Goal: Task Accomplishment & Management: Use online tool/utility

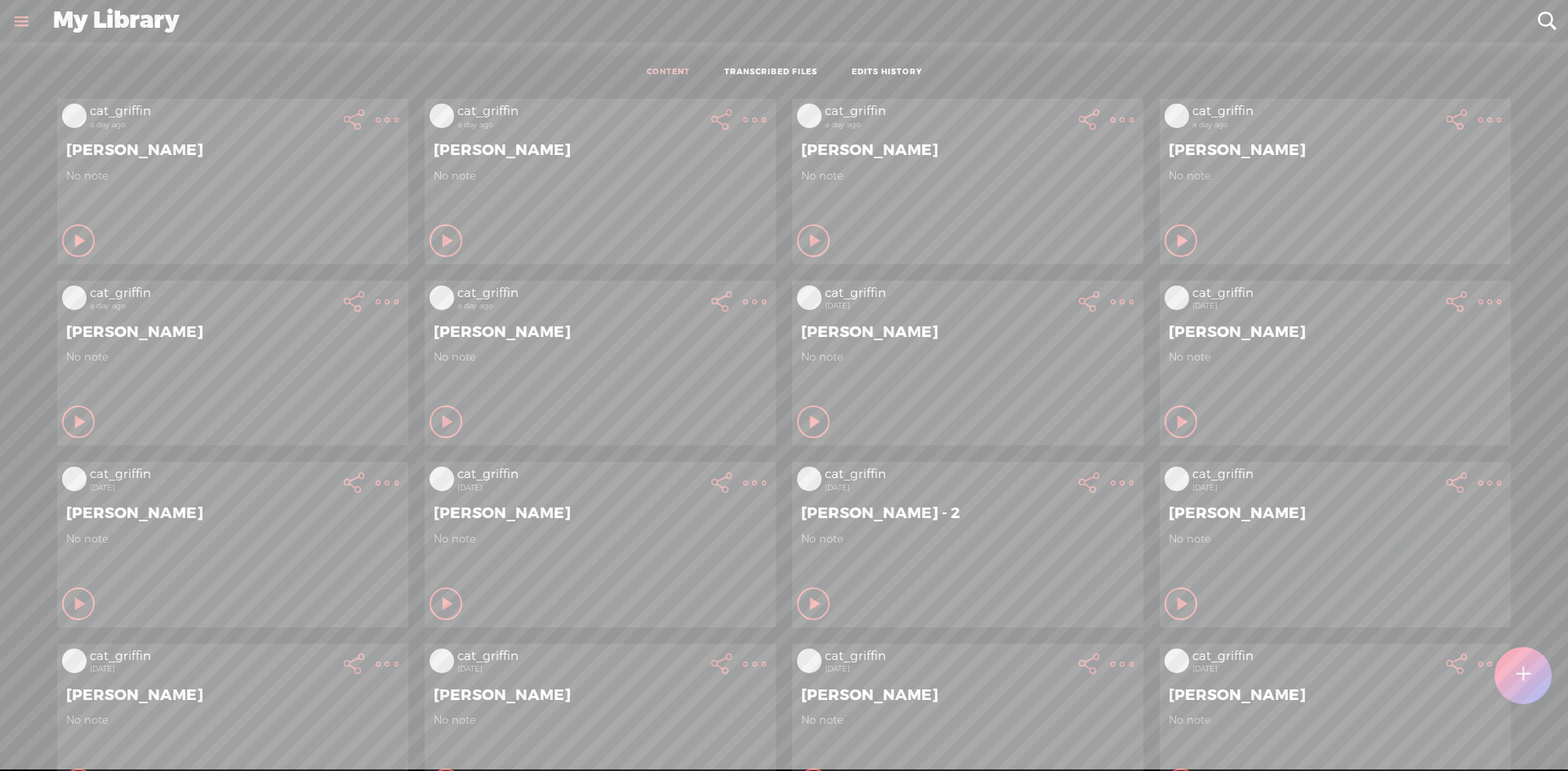
click at [1549, 677] on div at bounding box center [1522, 676] width 57 height 57
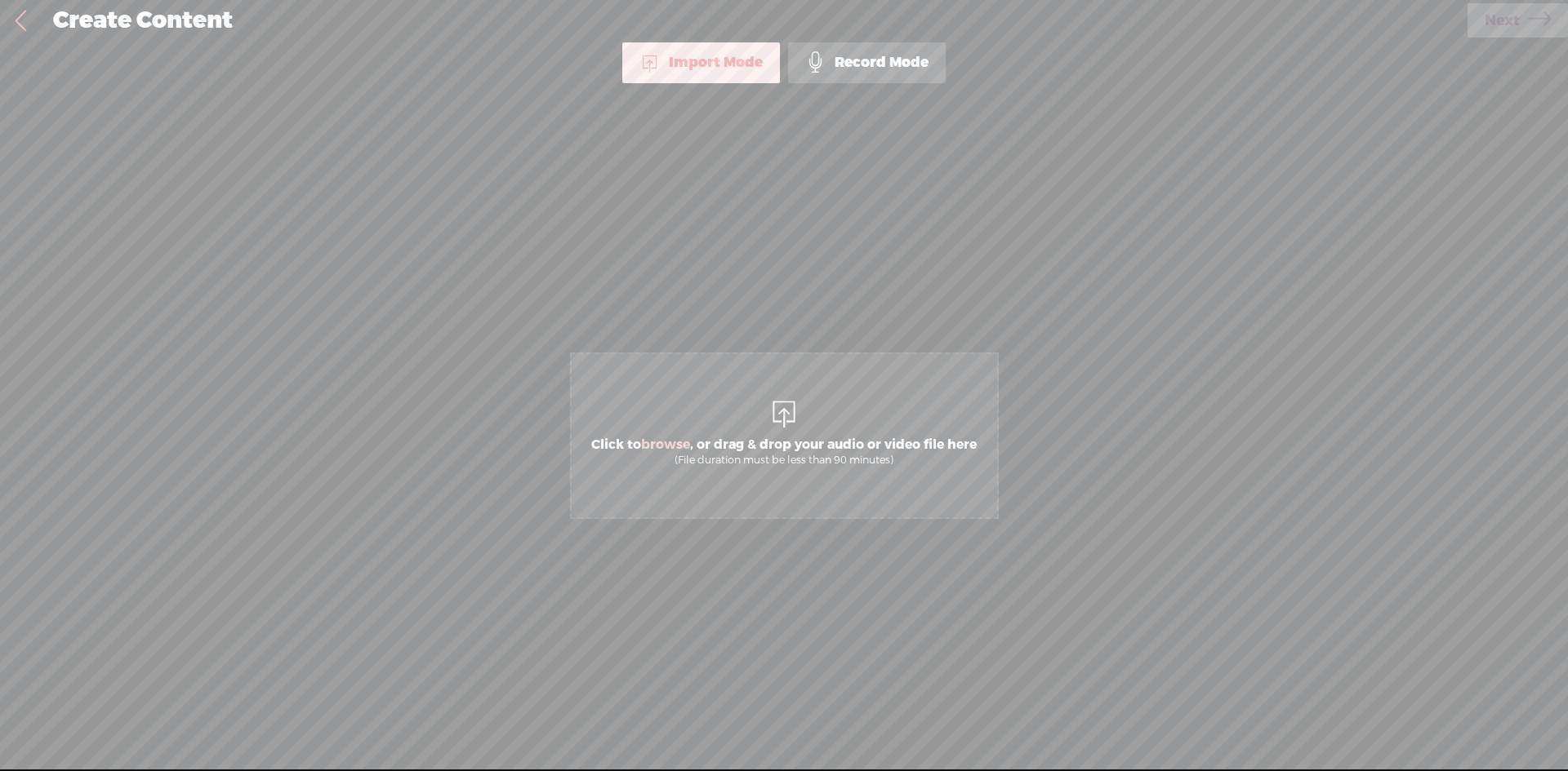
click at [742, 418] on span "Click to browse , or drag & drop your audio or video file here (File duration m…" at bounding box center [784, 435] width 428 height 167
click at [1507, 26] on span "Next" at bounding box center [1502, 20] width 35 height 42
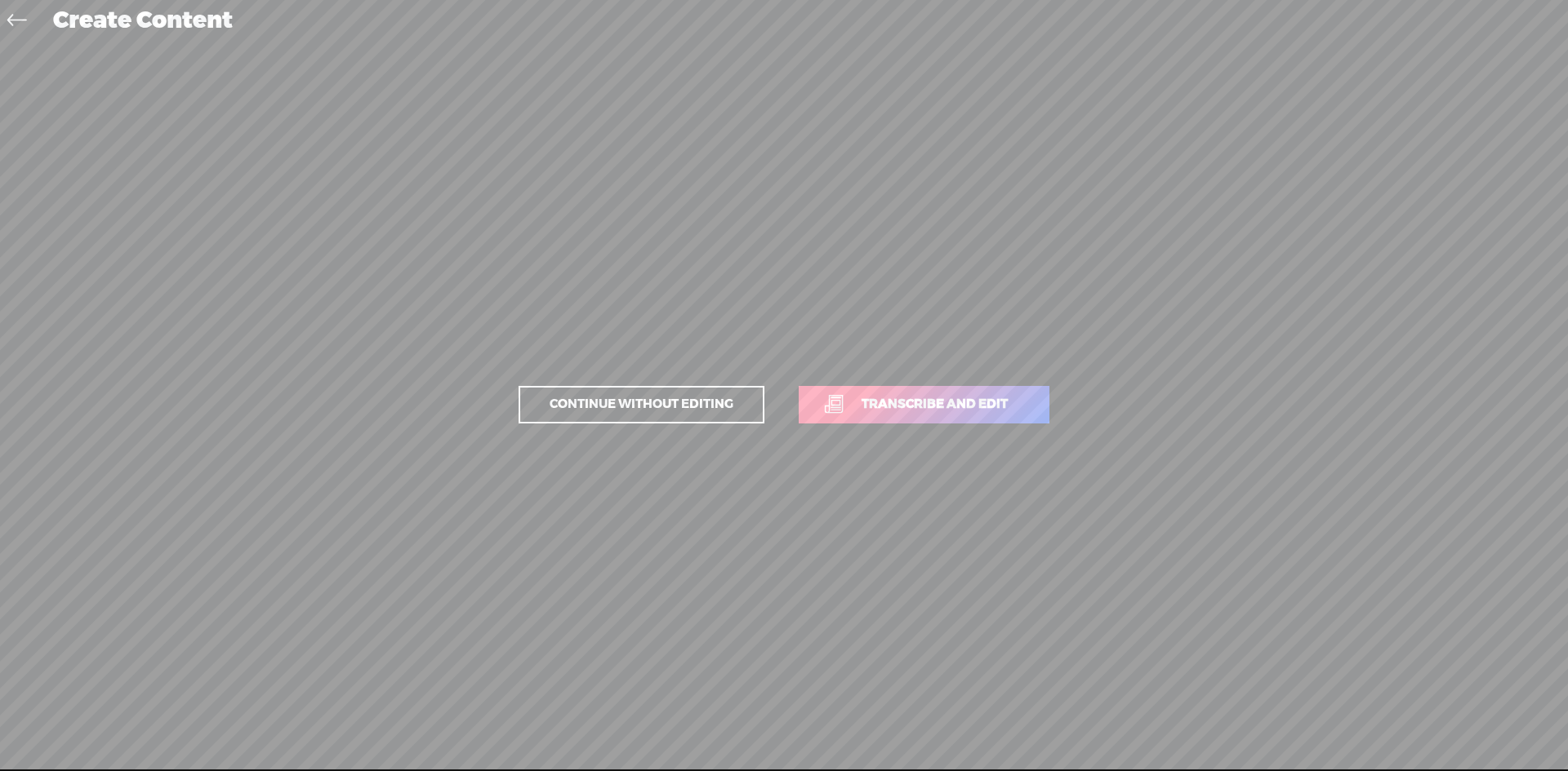
click at [898, 414] on span "Transcribe and edit" at bounding box center [935, 404] width 180 height 19
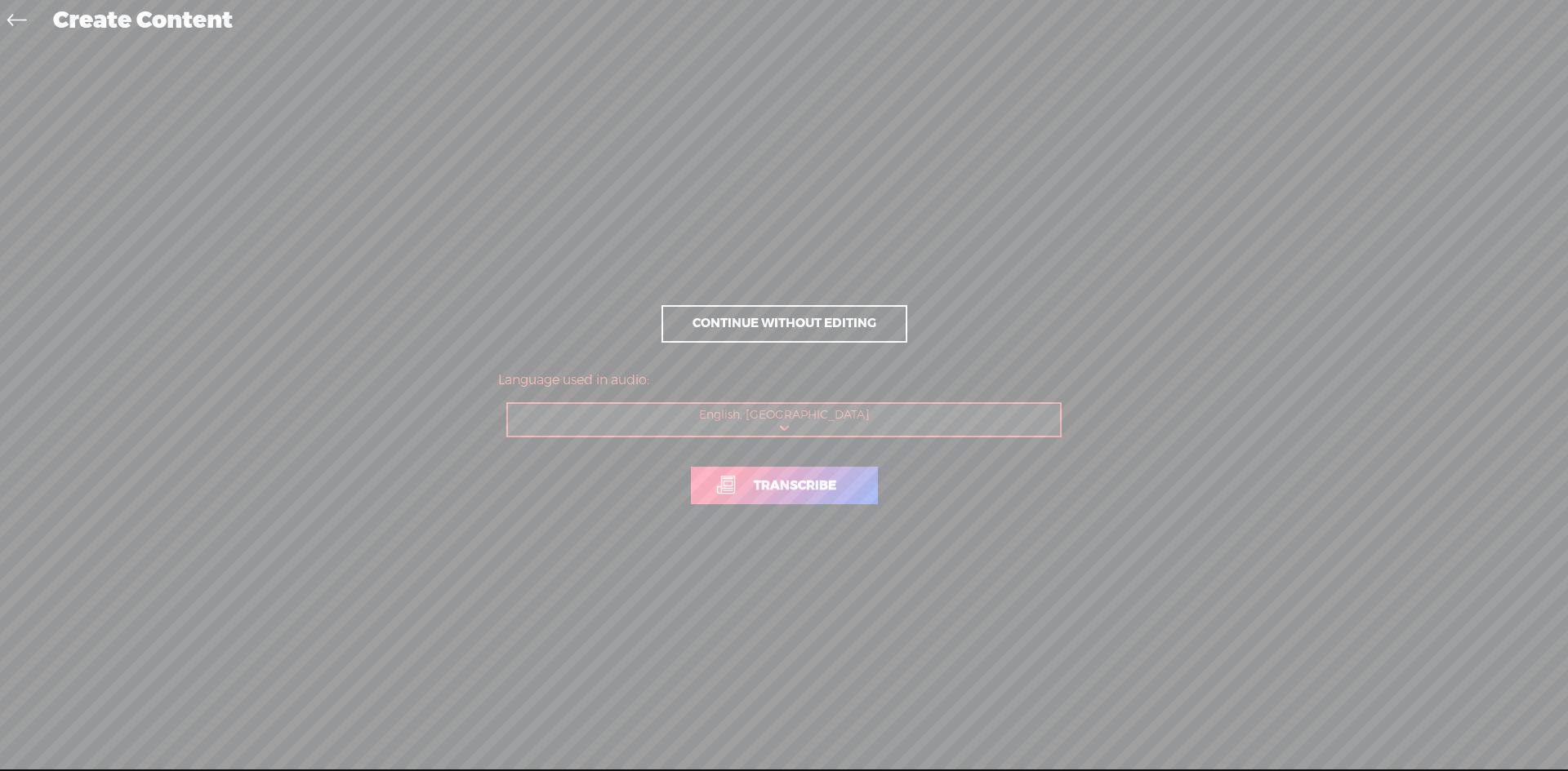
click at [857, 482] on link "Transcribe" at bounding box center [784, 486] width 187 height 38
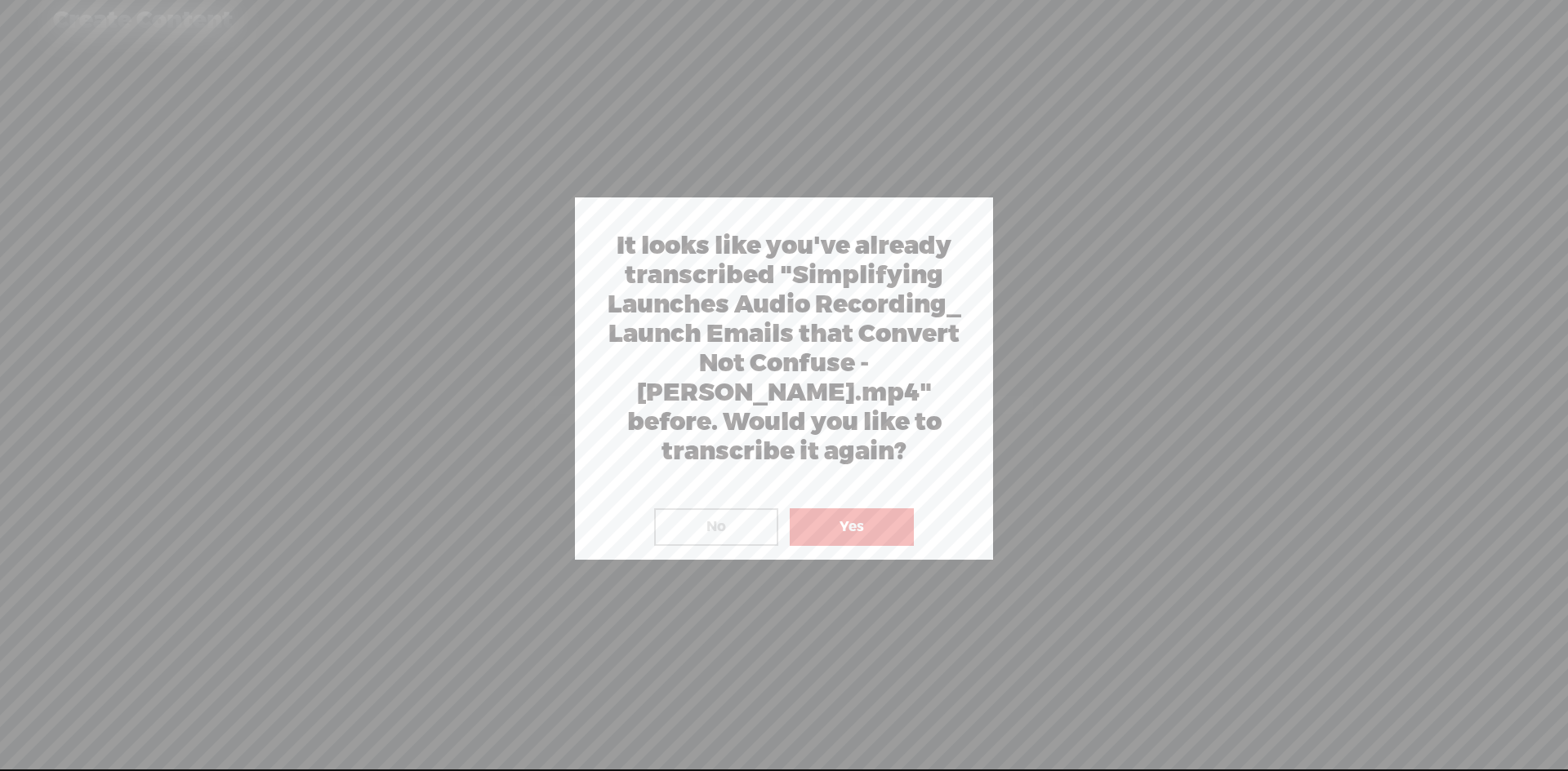
click at [828, 525] on button "Yes" at bounding box center [852, 527] width 124 height 38
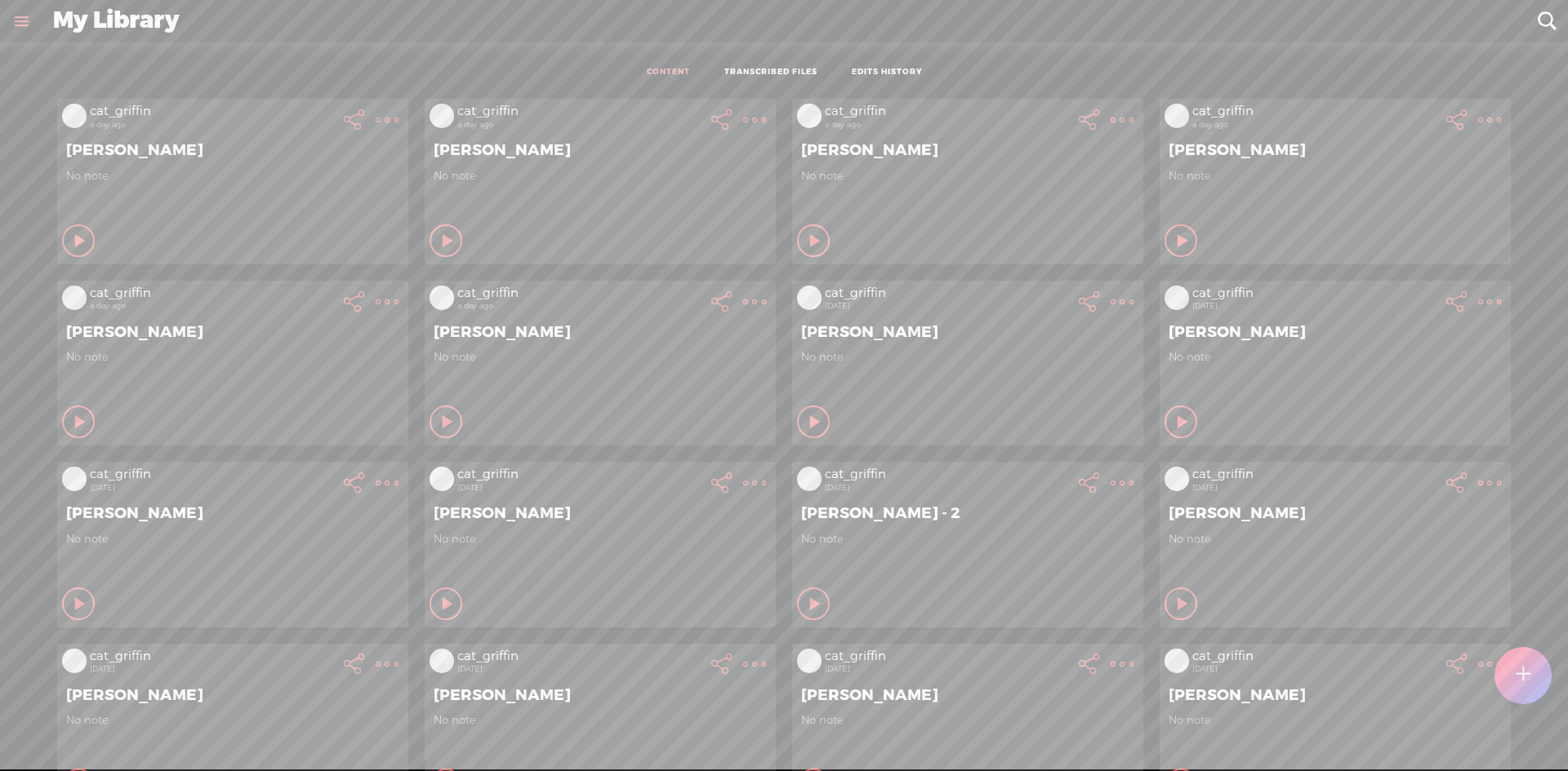
click at [804, 70] on link "TRANSCRIBED FILES" at bounding box center [770, 72] width 93 height 11
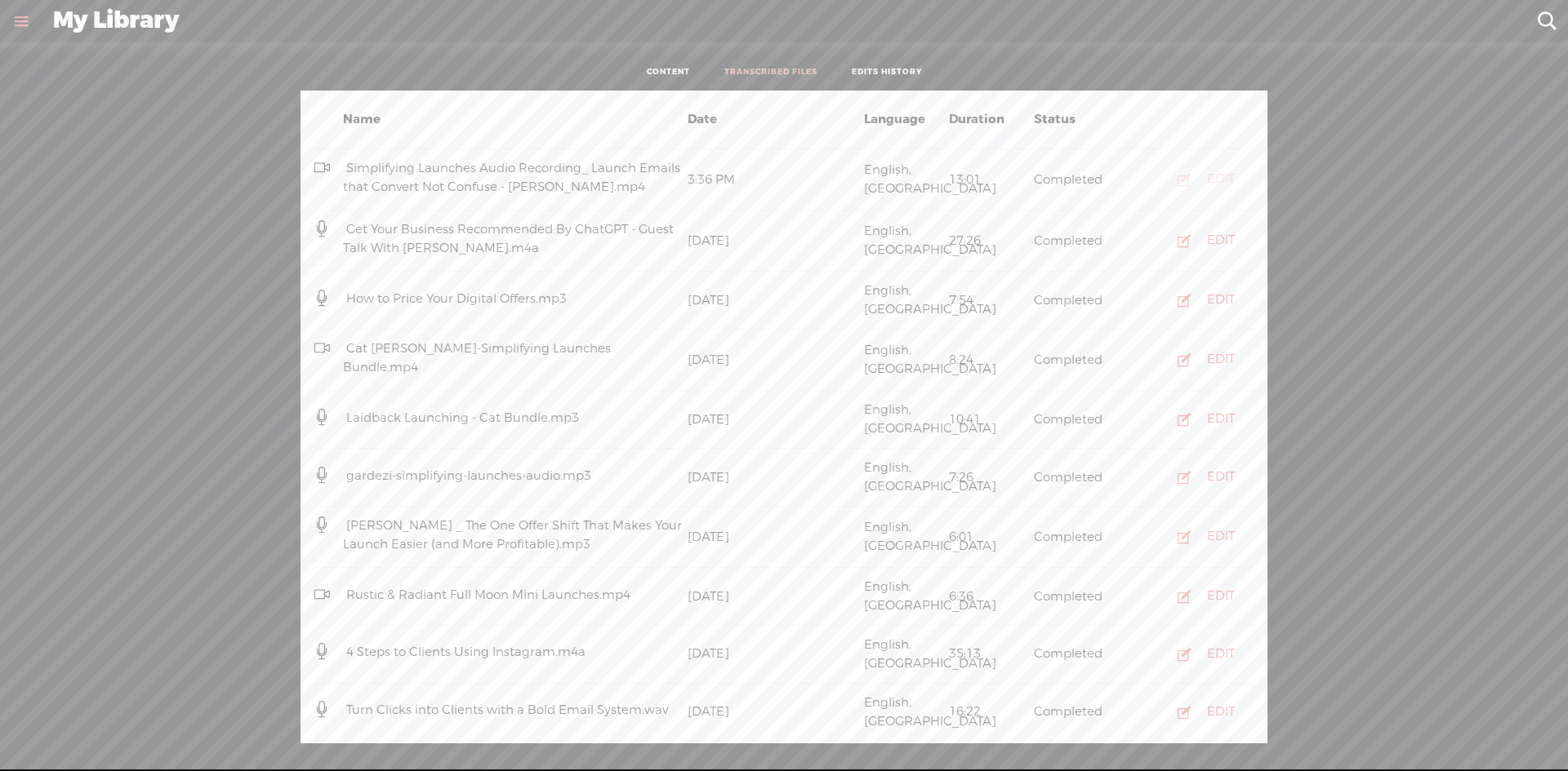
click at [1176, 176] on icon "button" at bounding box center [1184, 179] width 16 height 16
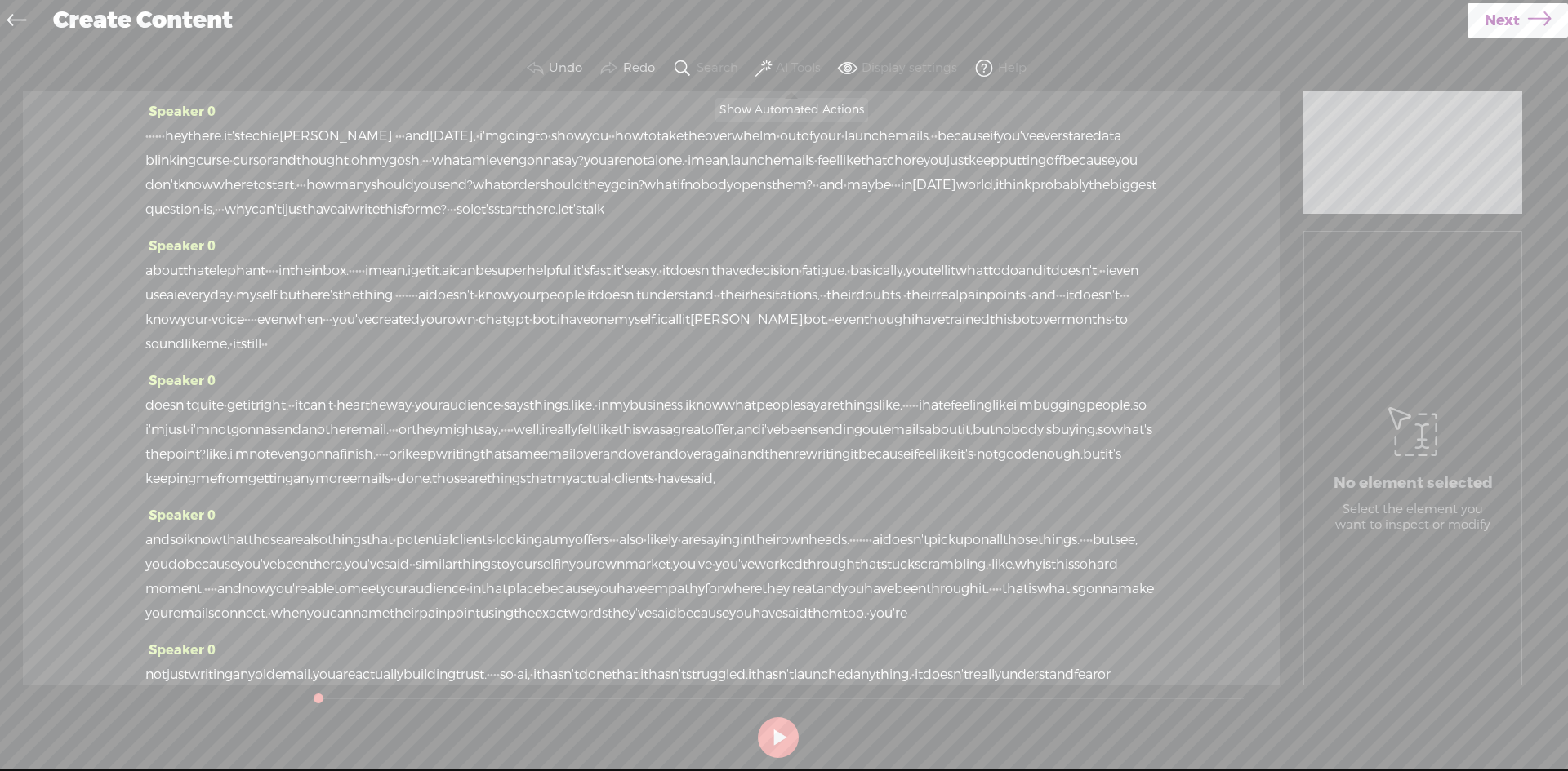
click at [804, 75] on label "AI Tools" at bounding box center [798, 68] width 45 height 16
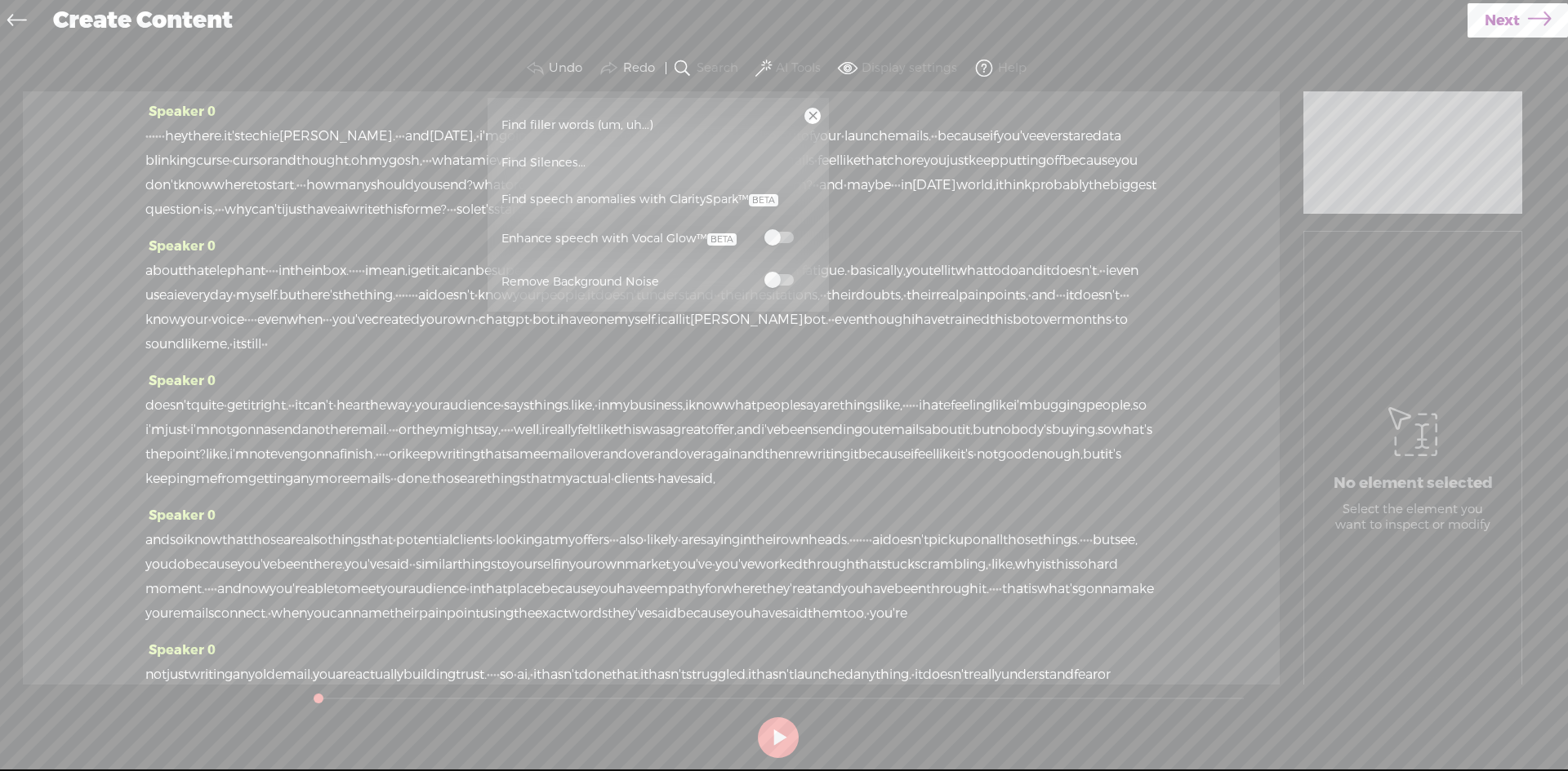
click at [797, 230] on label at bounding box center [778, 237] width 72 height 20
click at [781, 272] on label at bounding box center [778, 279] width 72 height 20
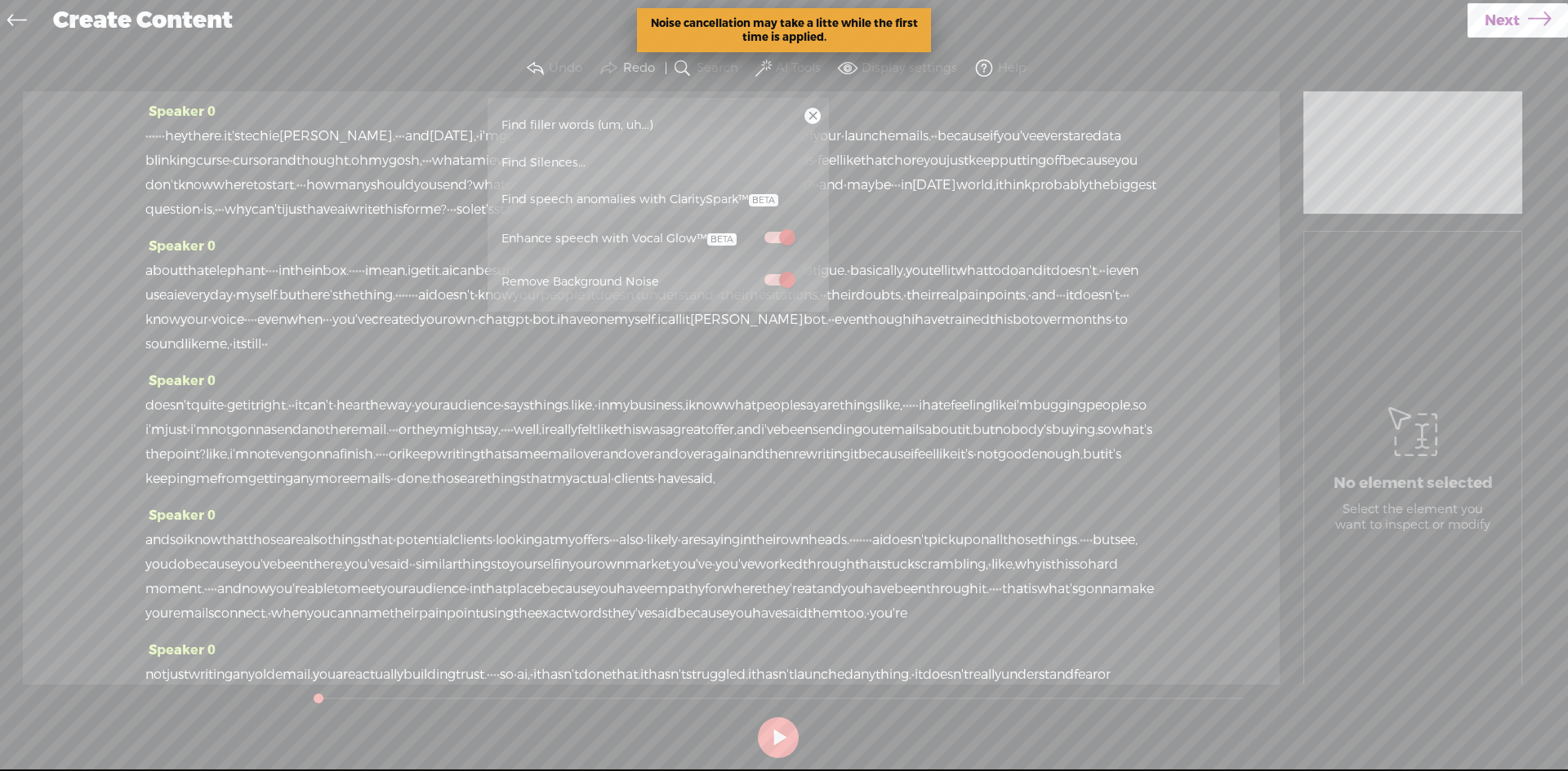
click at [1526, 30] on link "Next" at bounding box center [1518, 20] width 101 height 34
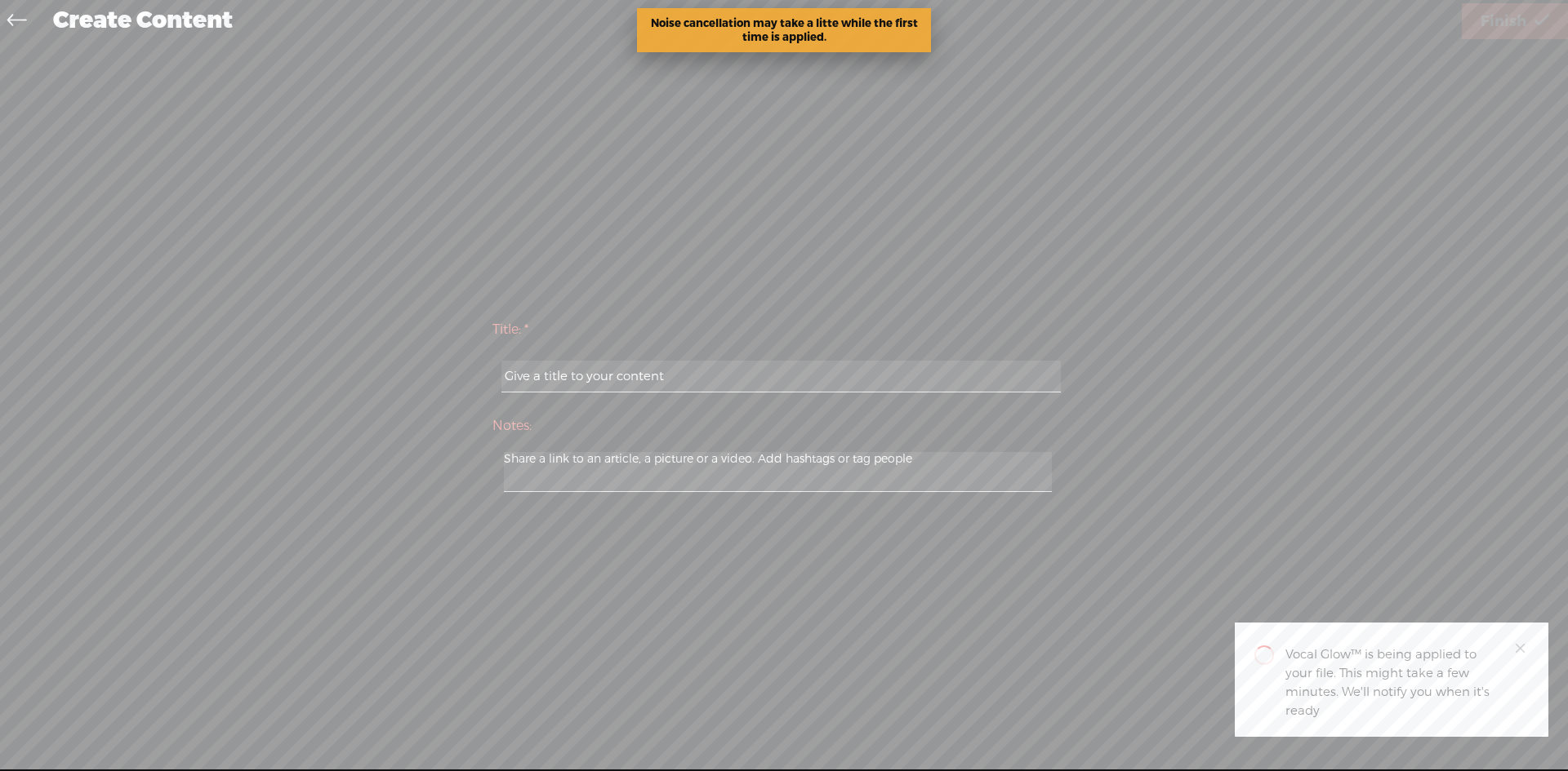
click at [9, 15] on icon at bounding box center [16, 23] width 19 height 37
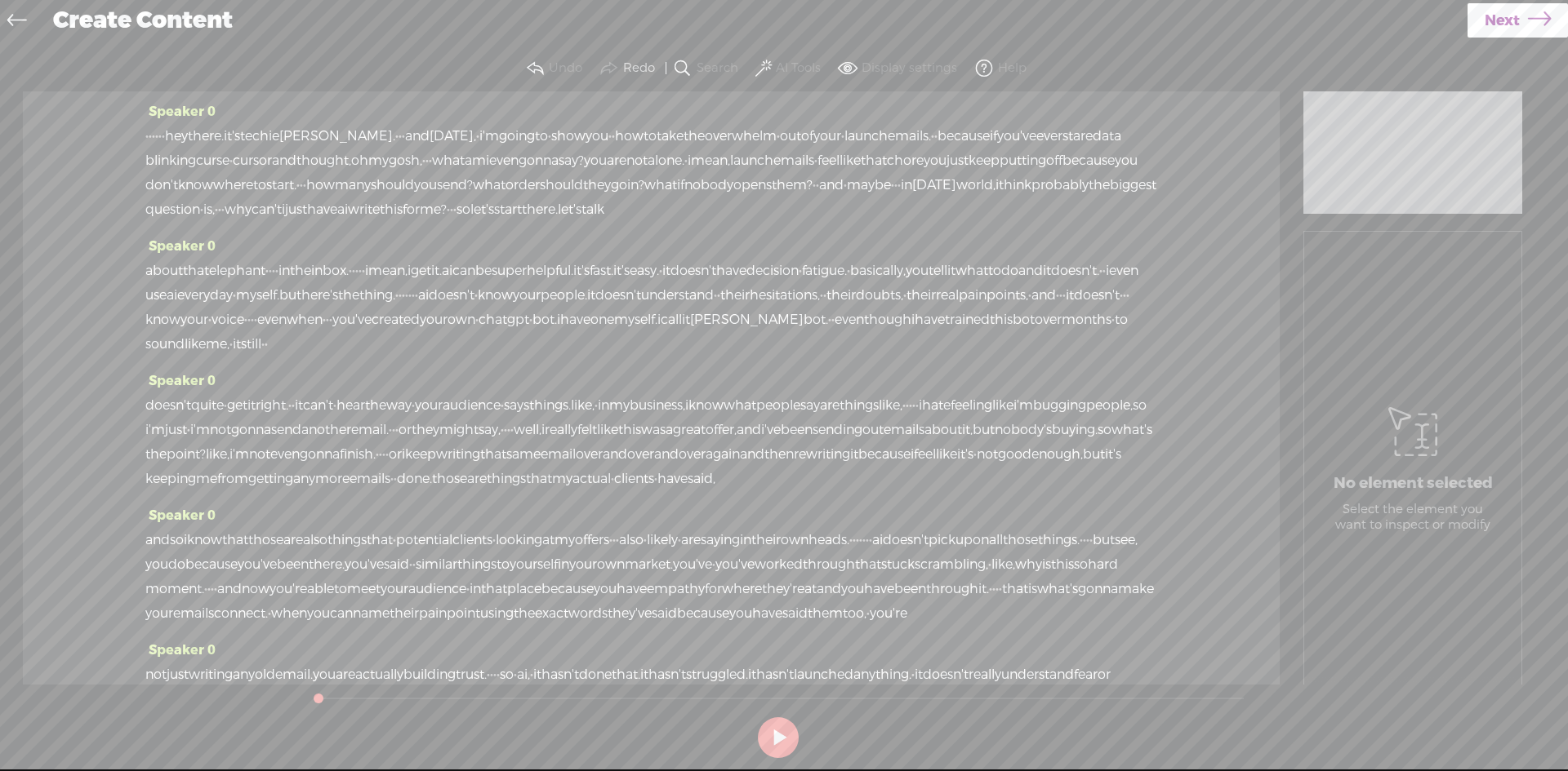
click at [1512, 10] on span "Next" at bounding box center [1502, 20] width 35 height 42
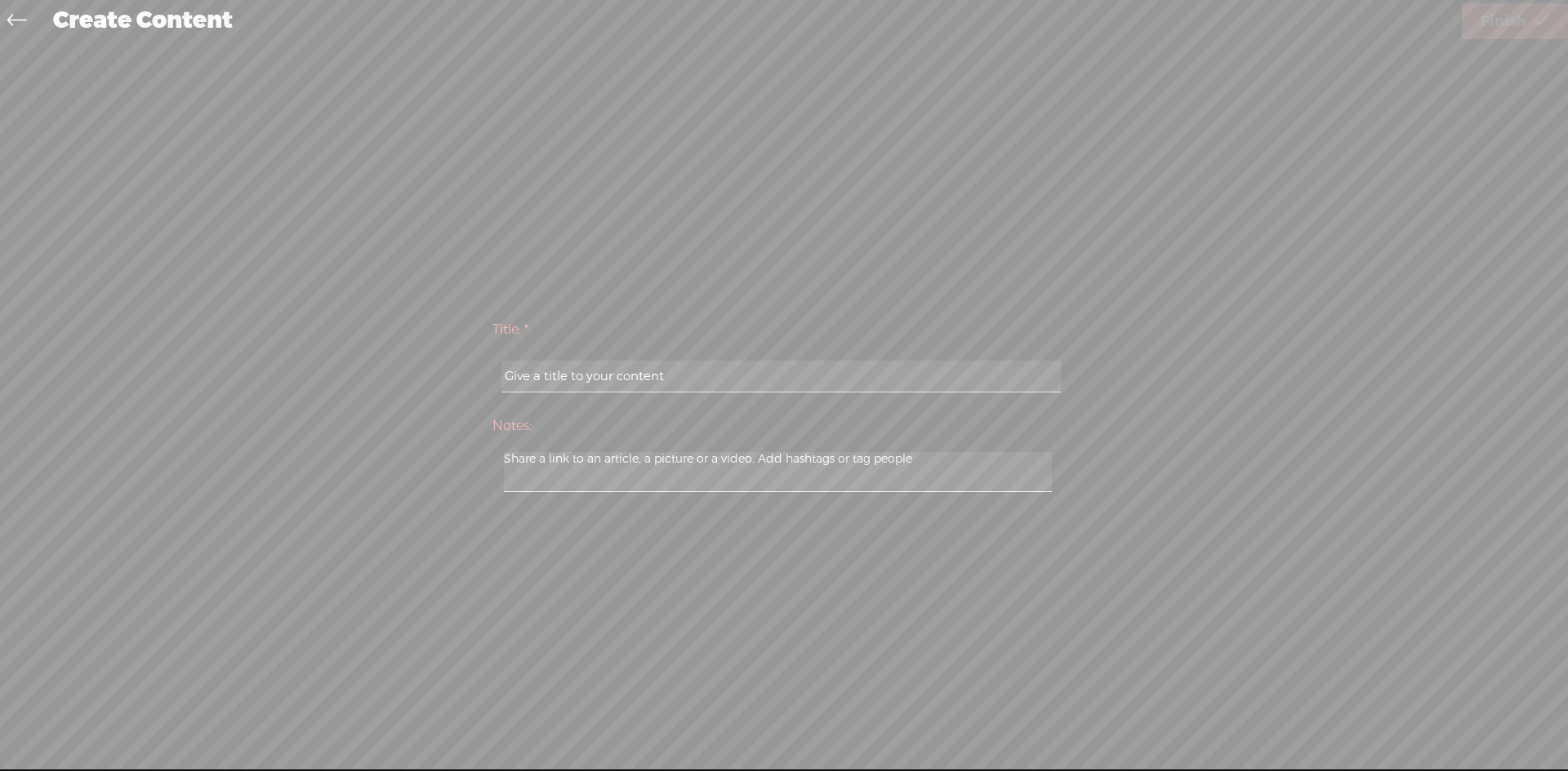
click at [976, 374] on input "text" at bounding box center [781, 377] width 559 height 32
type input "[PERSON_NAME]"
click at [1524, 38] on link "Finish" at bounding box center [1515, 21] width 106 height 36
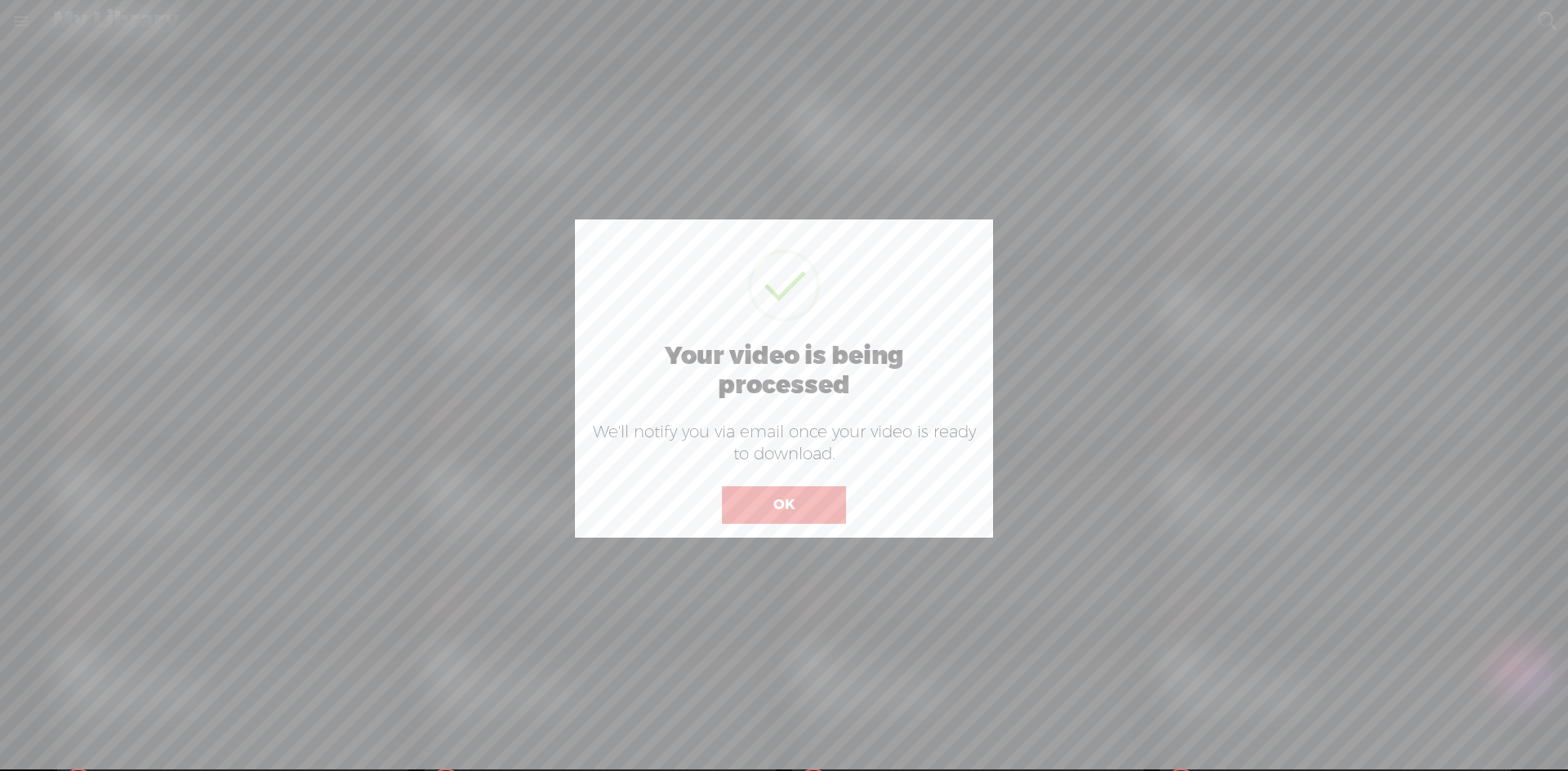
click at [816, 523] on button "OK" at bounding box center [784, 505] width 124 height 38
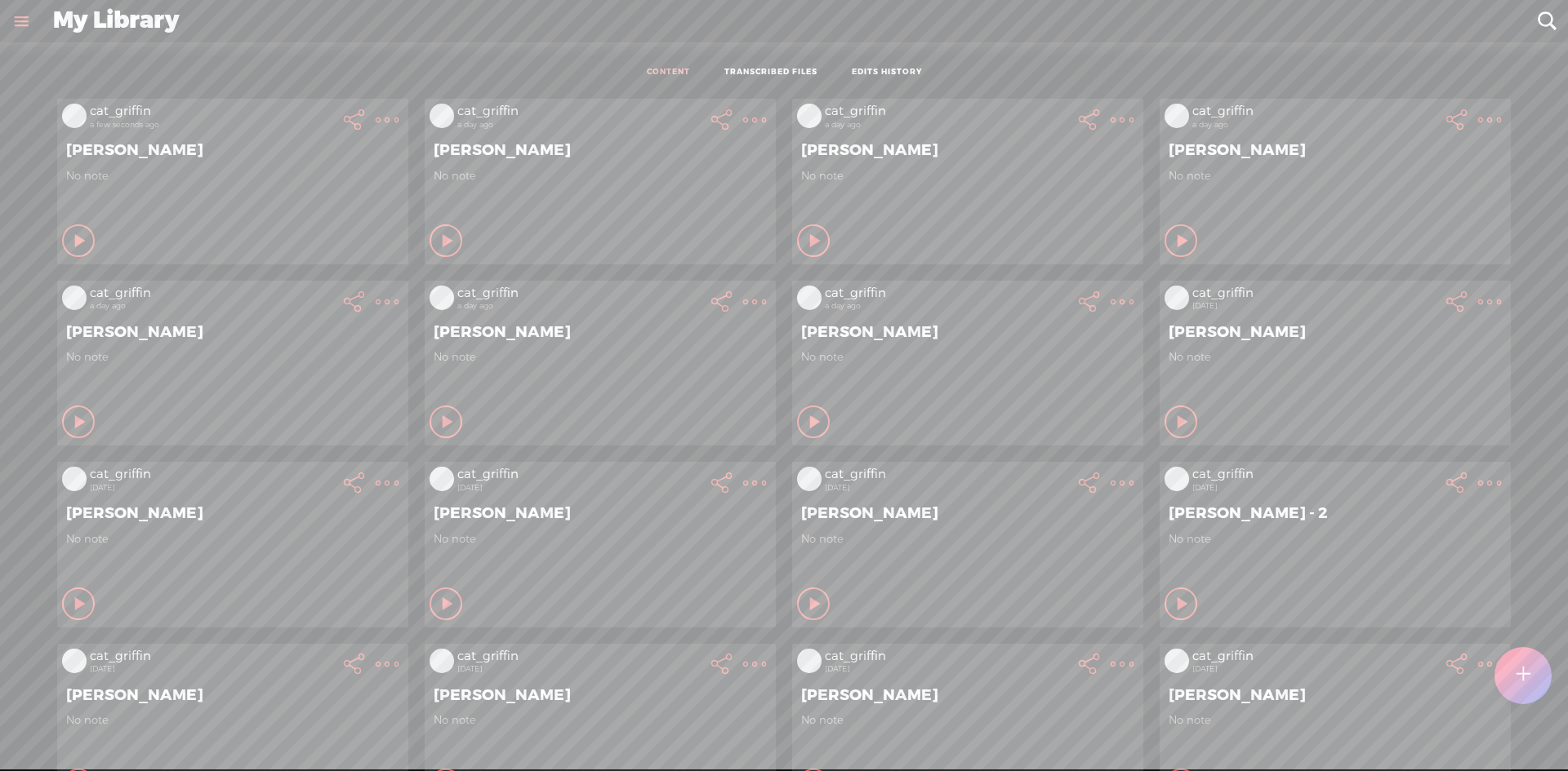
click at [375, 116] on t at bounding box center [387, 120] width 23 height 23
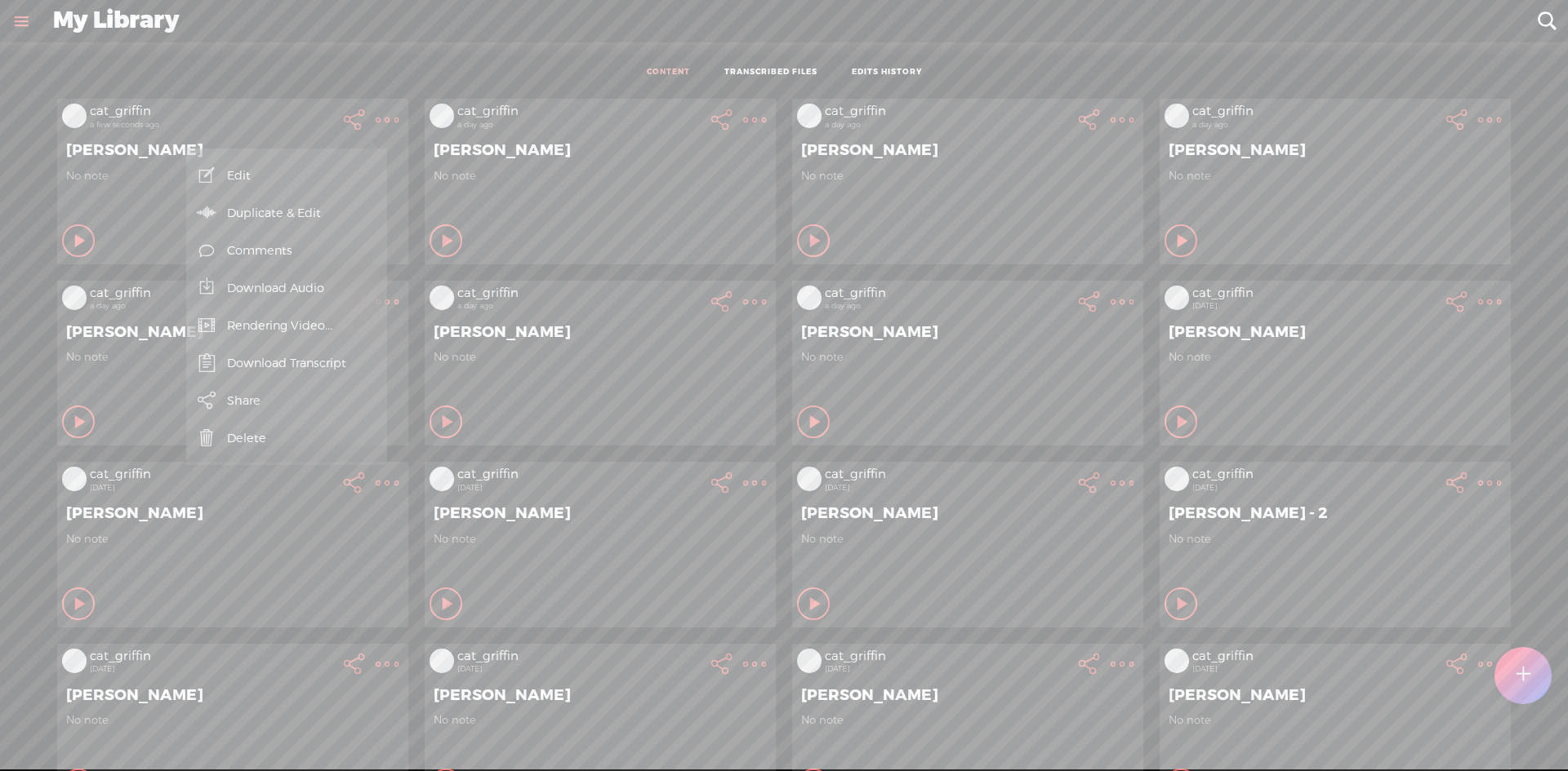
click at [317, 294] on link "Download Audio" at bounding box center [286, 288] width 185 height 38
click at [124, 271] on span "Download .mp3 file" at bounding box center [96, 270] width 144 height 37
